Goal: Task Accomplishment & Management: Use online tool/utility

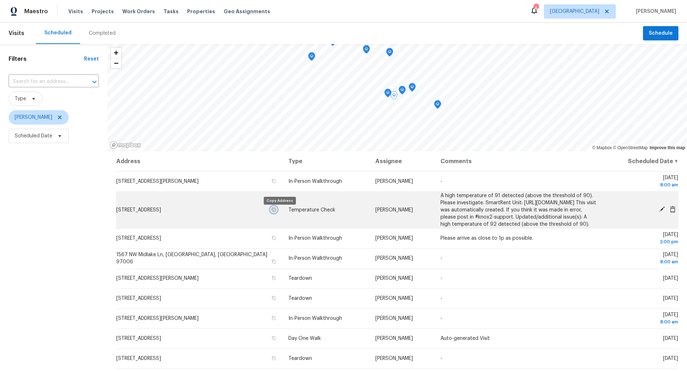
click at [276, 212] on icon "button" at bounding box center [274, 210] width 4 height 4
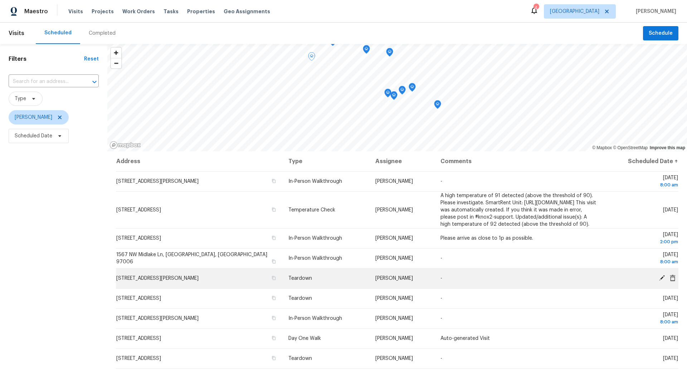
click at [661, 281] on icon at bounding box center [662, 278] width 6 height 6
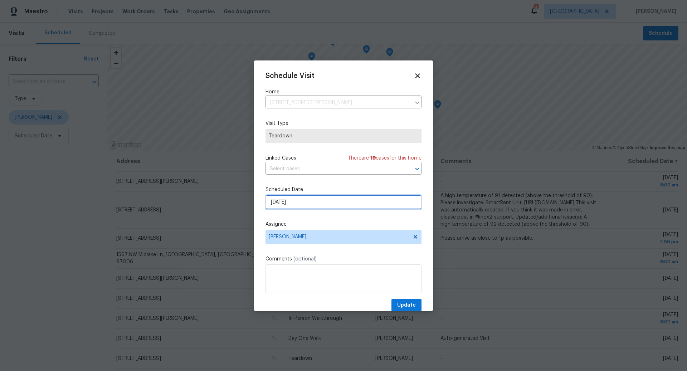
click at [329, 204] on input "8/17/2025" at bounding box center [344, 202] width 156 height 14
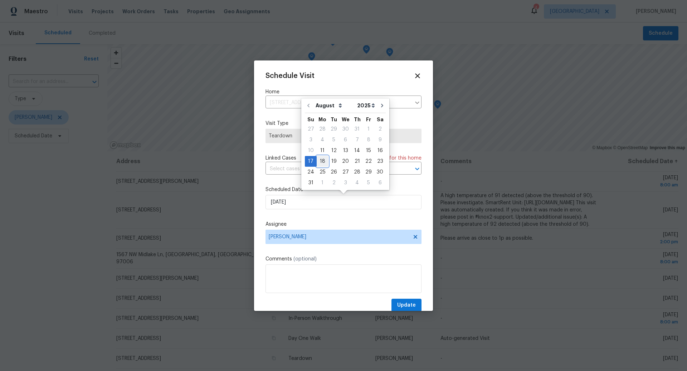
click at [324, 161] on div "18" at bounding box center [322, 161] width 11 height 10
type input "8/18/2025"
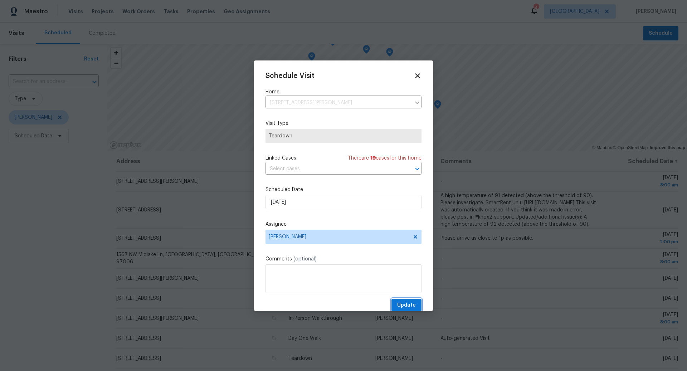
click at [407, 302] on span "Update" at bounding box center [406, 305] width 19 height 9
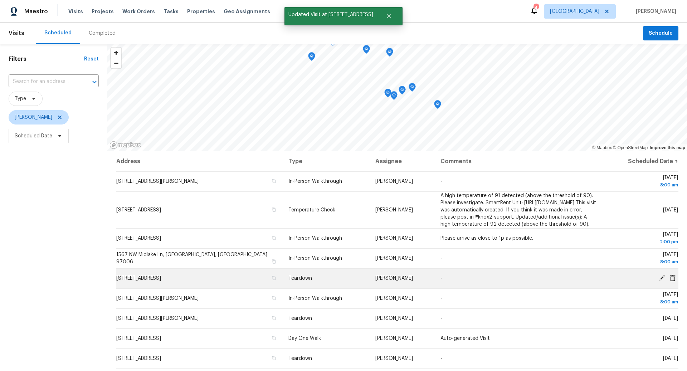
click at [662, 281] on icon at bounding box center [662, 278] width 6 height 6
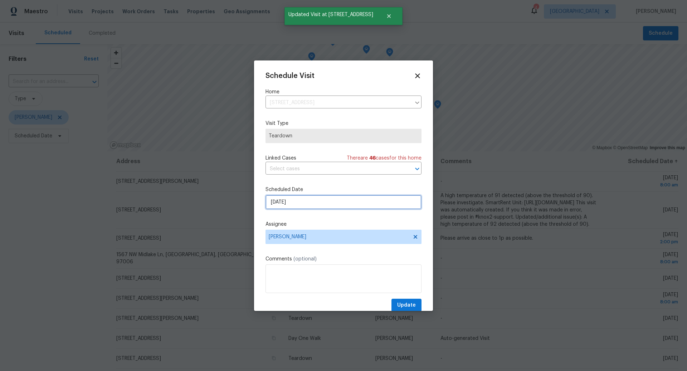
click at [344, 205] on input "8/17/2025" at bounding box center [344, 202] width 156 height 14
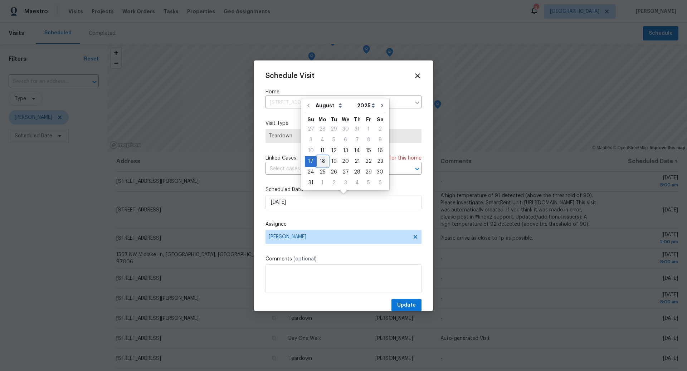
click at [324, 163] on div "18" at bounding box center [322, 161] width 11 height 10
type input "8/18/2025"
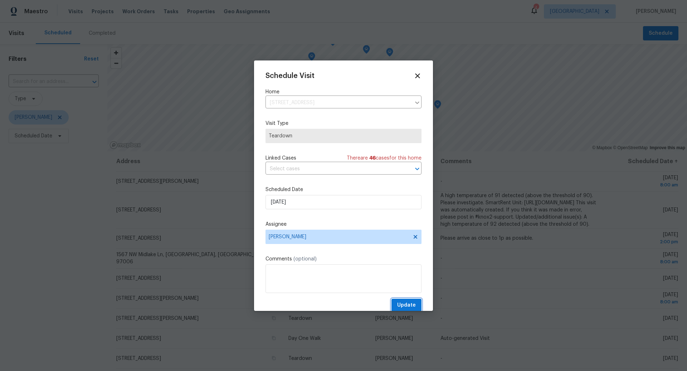
click at [408, 304] on span "Update" at bounding box center [406, 305] width 19 height 9
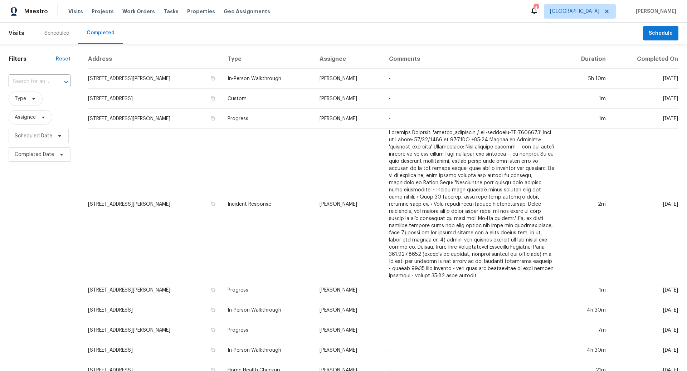
click at [55, 33] on div "Scheduled" at bounding box center [56, 33] width 25 height 7
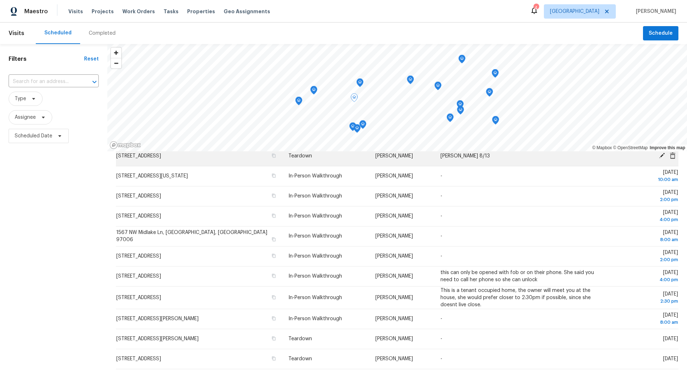
scroll to position [169, 0]
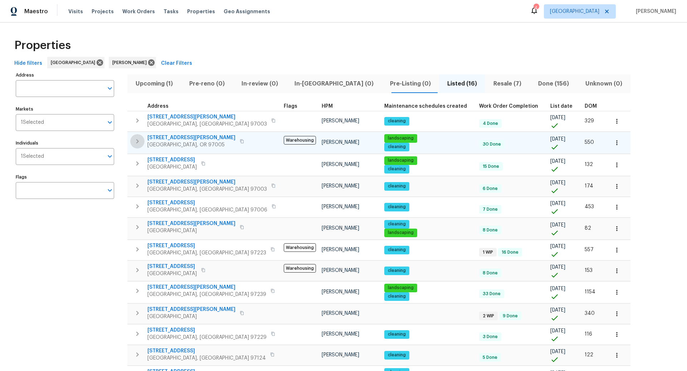
click at [140, 142] on icon "button" at bounding box center [137, 141] width 9 height 9
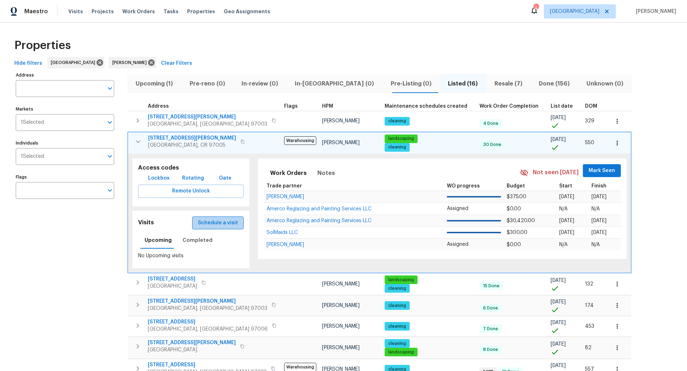
click at [209, 220] on span "Schedule a visit" at bounding box center [218, 223] width 40 height 9
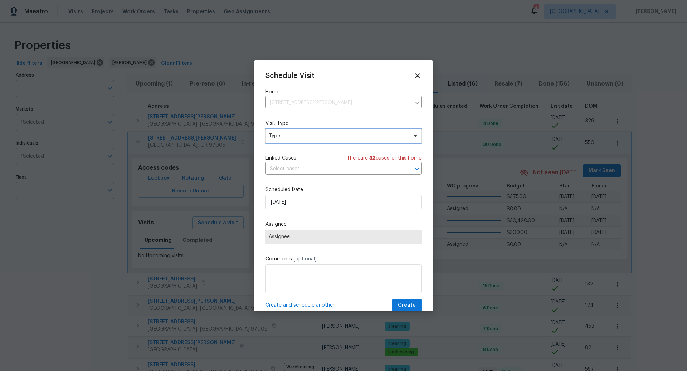
click at [292, 134] on span "Type" at bounding box center [338, 135] width 139 height 7
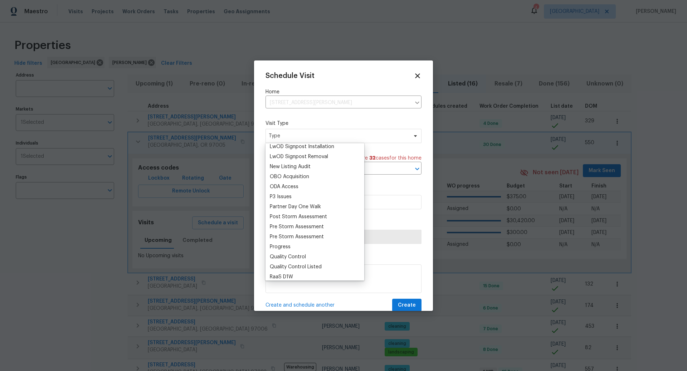
scroll to position [384, 0]
click at [281, 246] on div "Progress" at bounding box center [280, 246] width 21 height 7
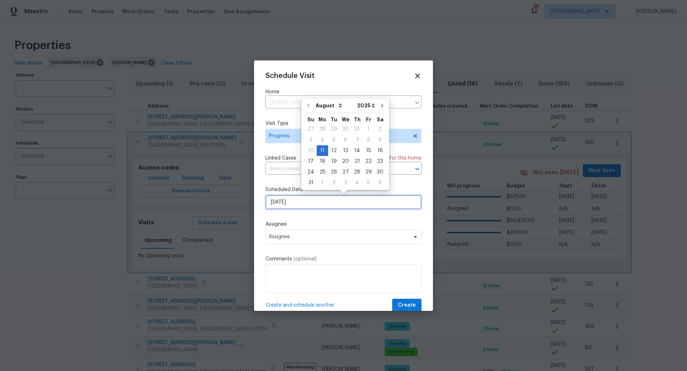
click at [305, 203] on input "[DATE]" at bounding box center [344, 202] width 156 height 14
click at [307, 238] on span "Assignee" at bounding box center [339, 237] width 140 height 6
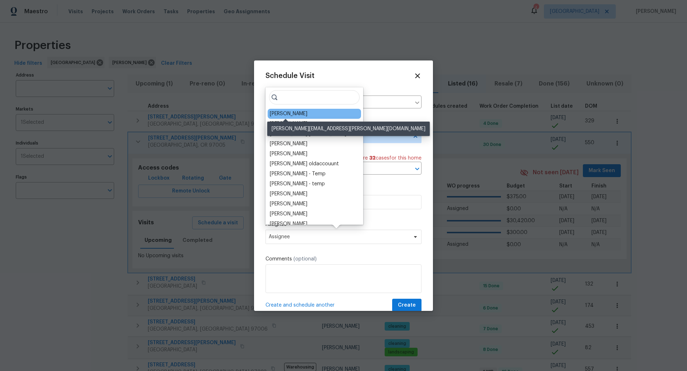
click at [288, 114] on div "[PERSON_NAME]" at bounding box center [289, 113] width 38 height 7
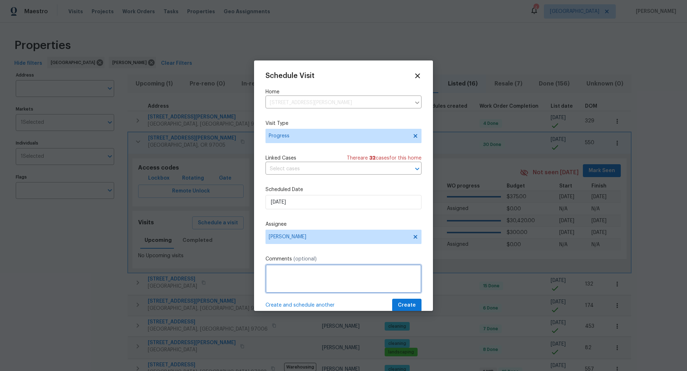
click at [339, 271] on textarea at bounding box center [344, 279] width 156 height 29
click at [311, 272] on textarea "Check everything for inspection" at bounding box center [344, 279] width 156 height 29
click at [316, 272] on textarea "Check utilities for inspection" at bounding box center [344, 279] width 156 height 29
click at [356, 276] on textarea "Check utilities for inspection" at bounding box center [344, 279] width 156 height 29
type textarea "Check utilities for inspection"
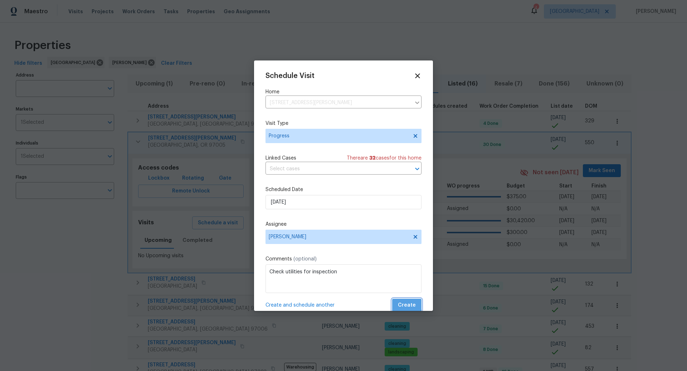
click at [407, 304] on span "Create" at bounding box center [407, 305] width 18 height 9
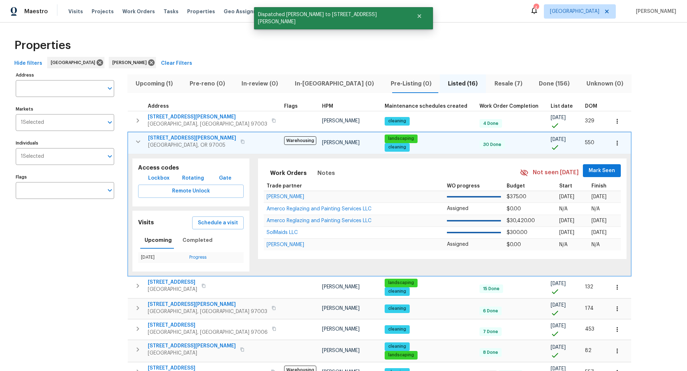
click at [241, 141] on icon "button" at bounding box center [243, 142] width 4 height 4
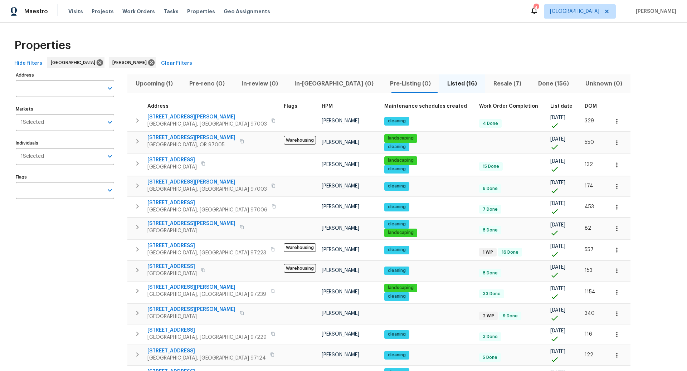
click at [490, 81] on span "Resale (7)" at bounding box center [508, 84] width 36 height 10
